Goal: Information Seeking & Learning: Learn about a topic

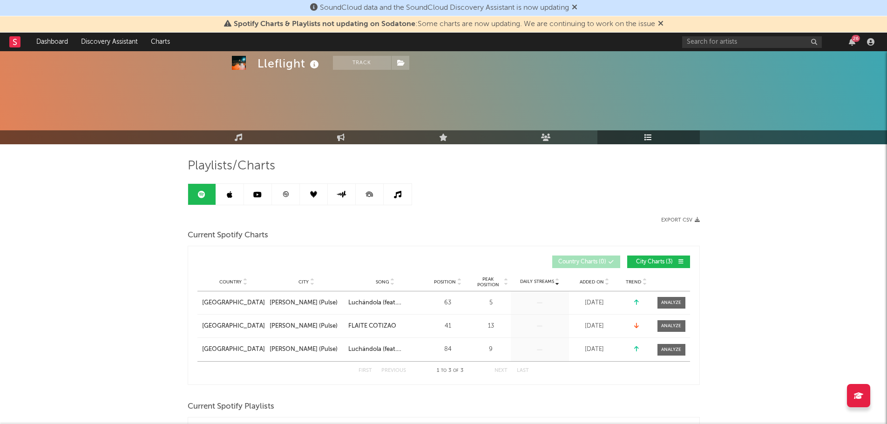
scroll to position [652, 0]
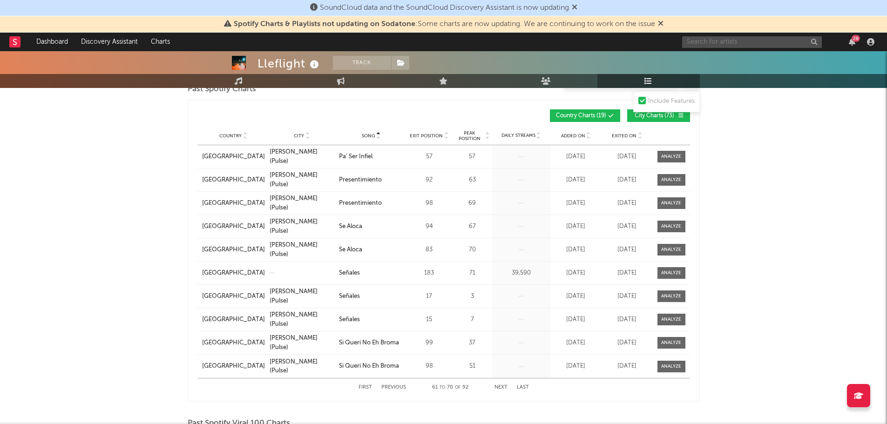
click at [775, 43] on input "text" at bounding box center [752, 42] width 140 height 12
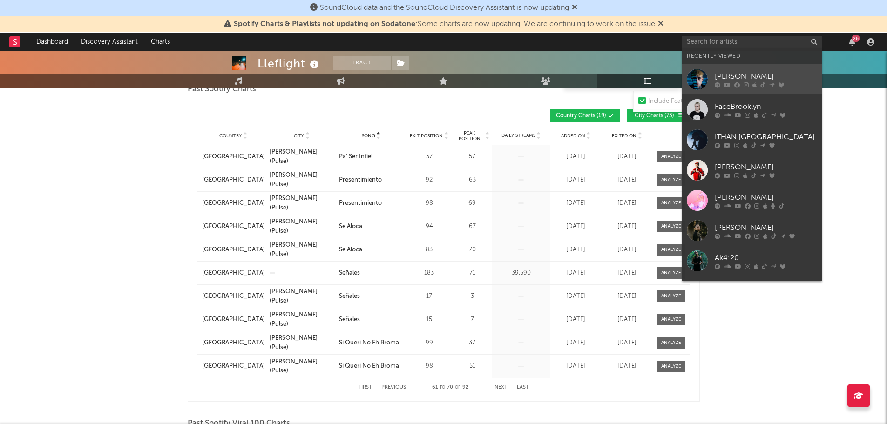
click at [736, 75] on div "[PERSON_NAME]" at bounding box center [765, 76] width 102 height 11
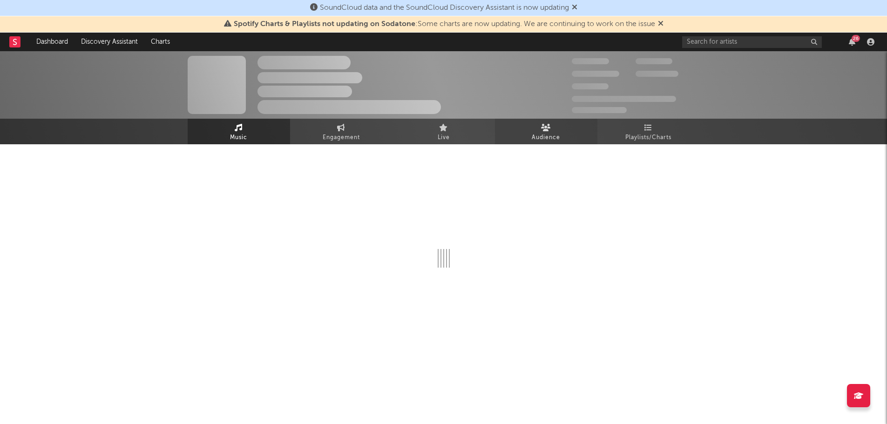
select select "6m"
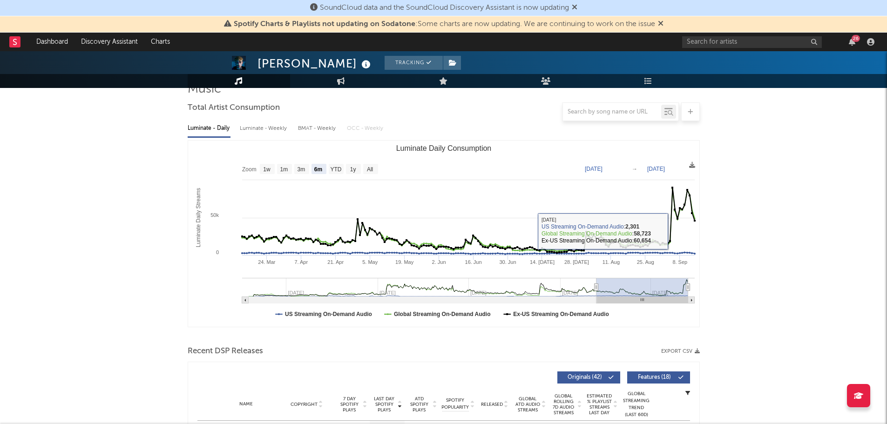
scroll to position [93, 0]
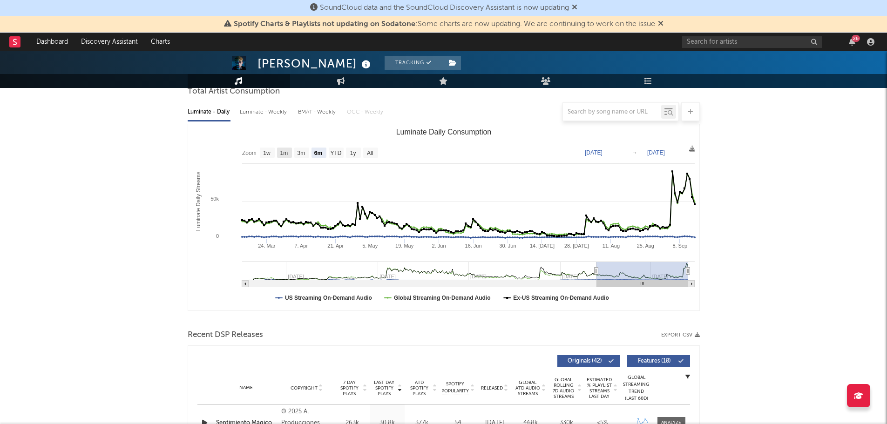
click at [285, 156] on text "1m" at bounding box center [284, 153] width 8 height 7
select select "1m"
type input "[DATE]"
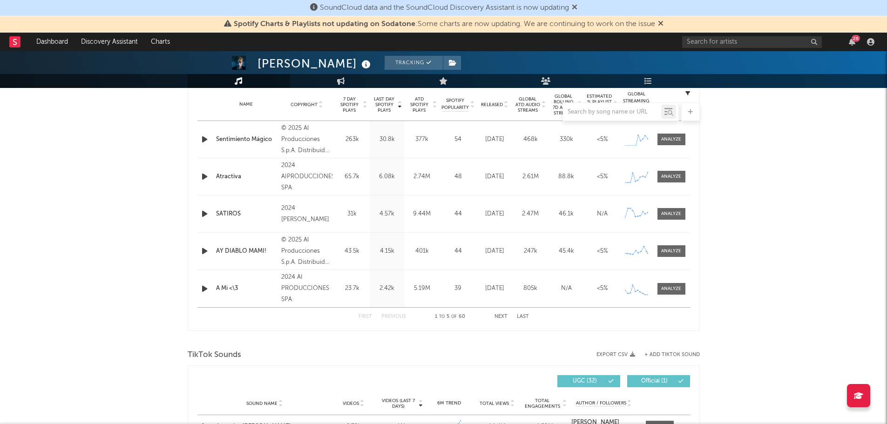
scroll to position [372, 0]
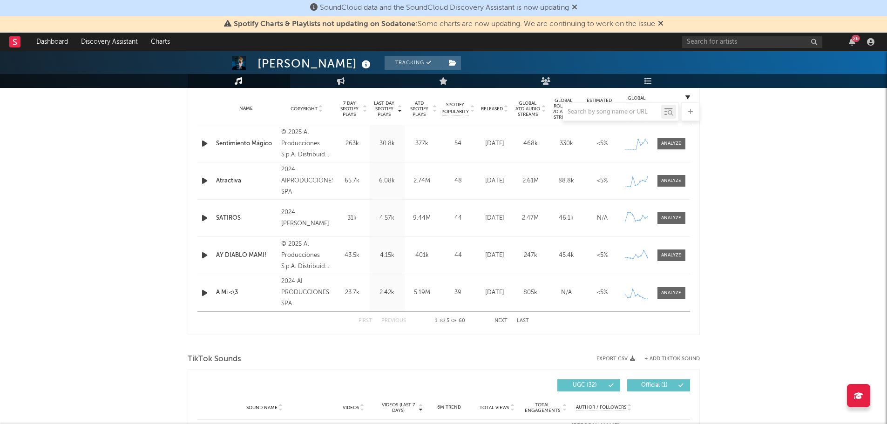
click at [669, 144] on div at bounding box center [671, 143] width 20 height 7
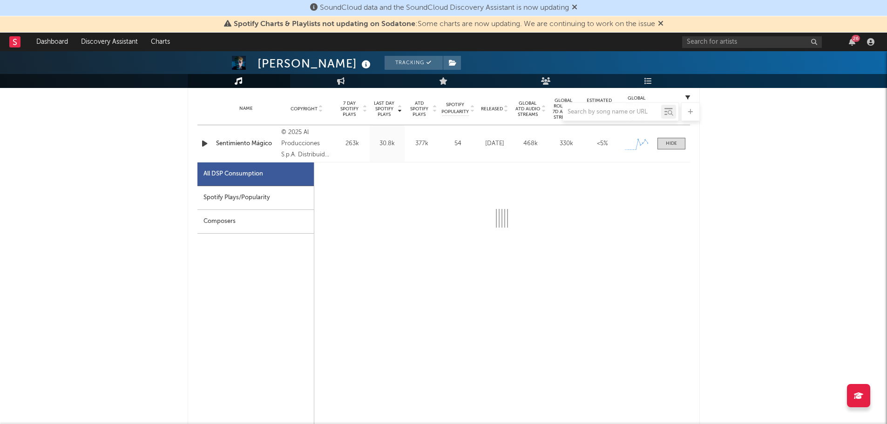
select select "1w"
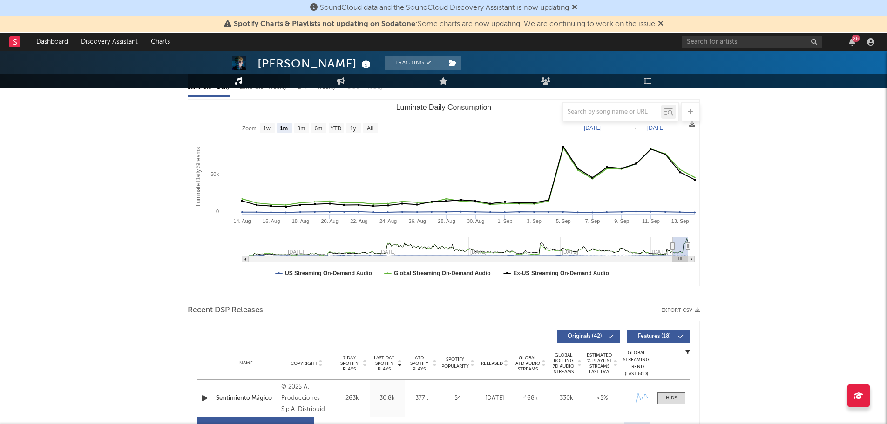
scroll to position [0, 0]
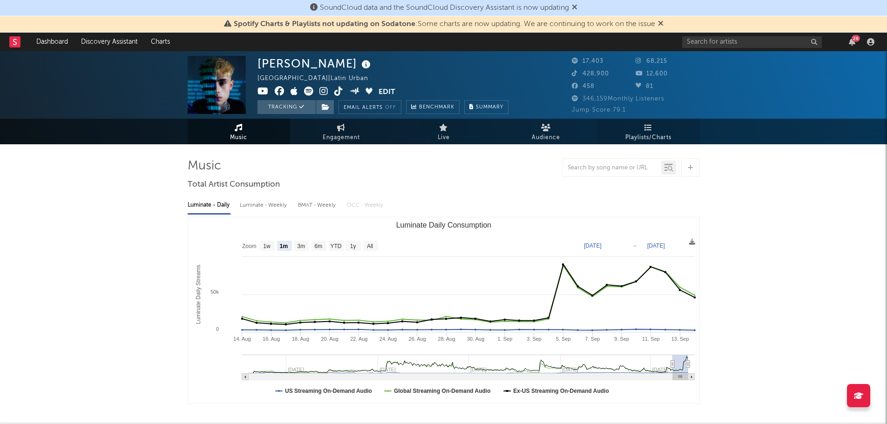
click at [656, 136] on span "Playlists/Charts" at bounding box center [648, 137] width 46 height 11
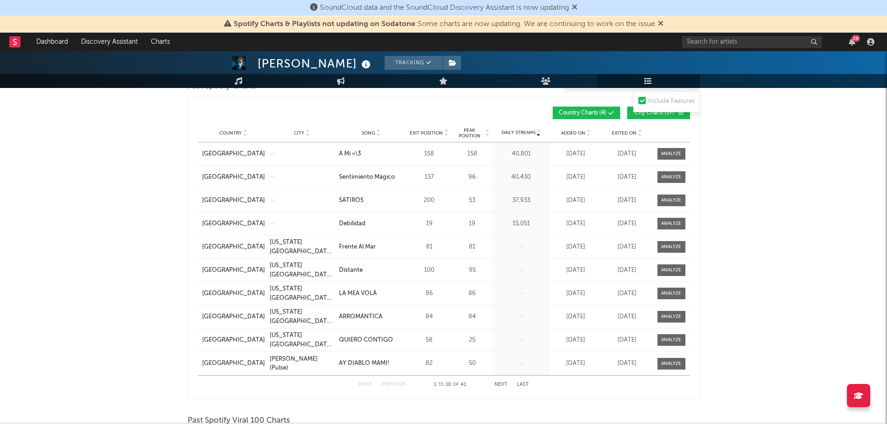
scroll to position [652, 0]
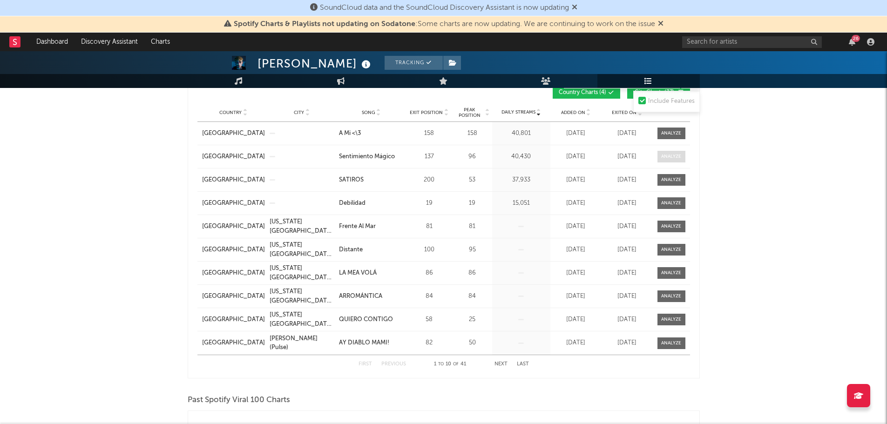
click at [669, 151] on span at bounding box center [671, 157] width 28 height 12
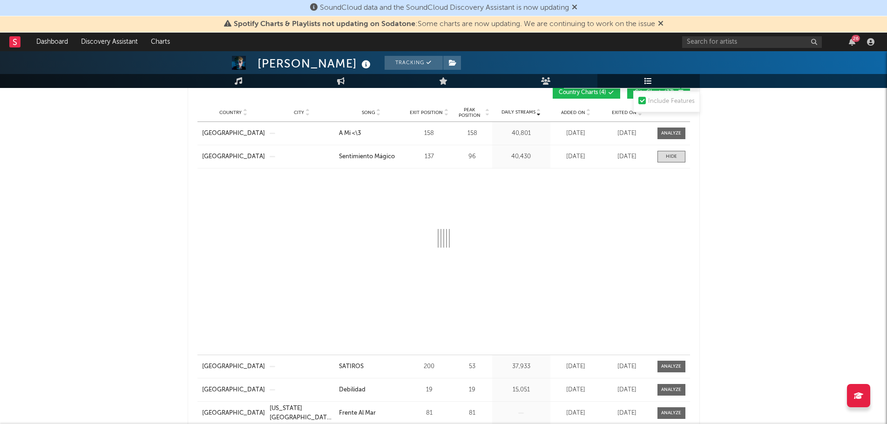
select select "1w"
